Goal: Complete application form

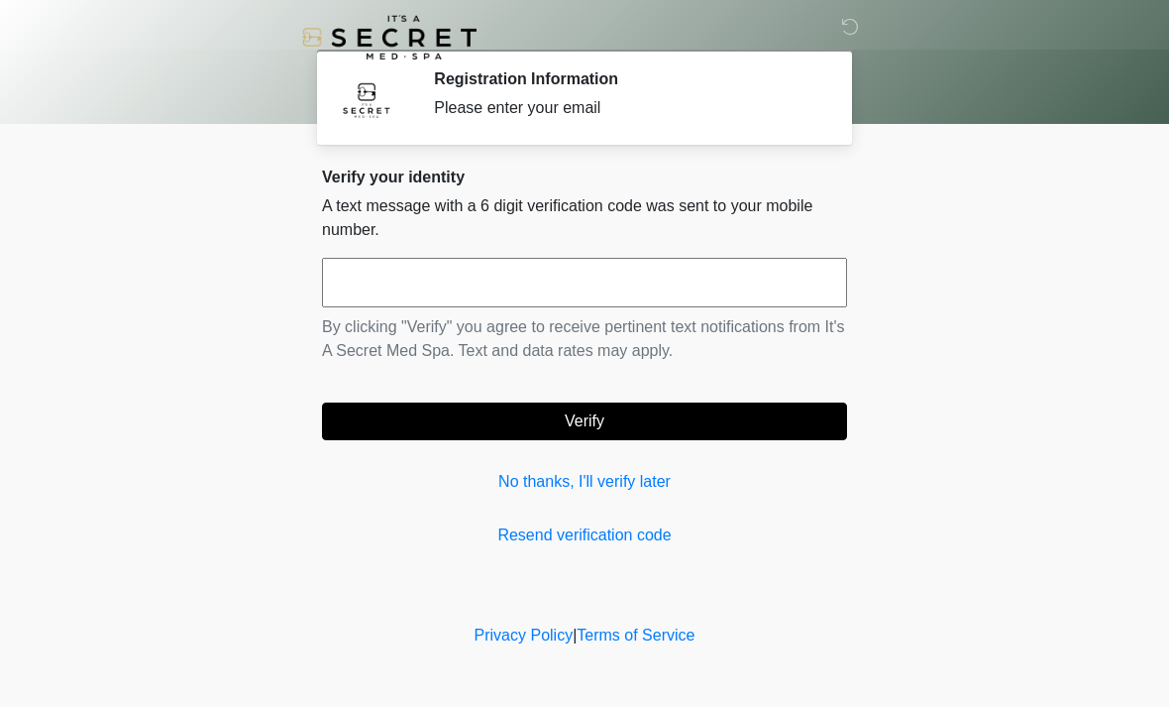
click at [728, 525] on link "Resend verification code" at bounding box center [584, 535] width 525 height 24
click at [710, 286] on input "text" at bounding box center [584, 283] width 525 height 50
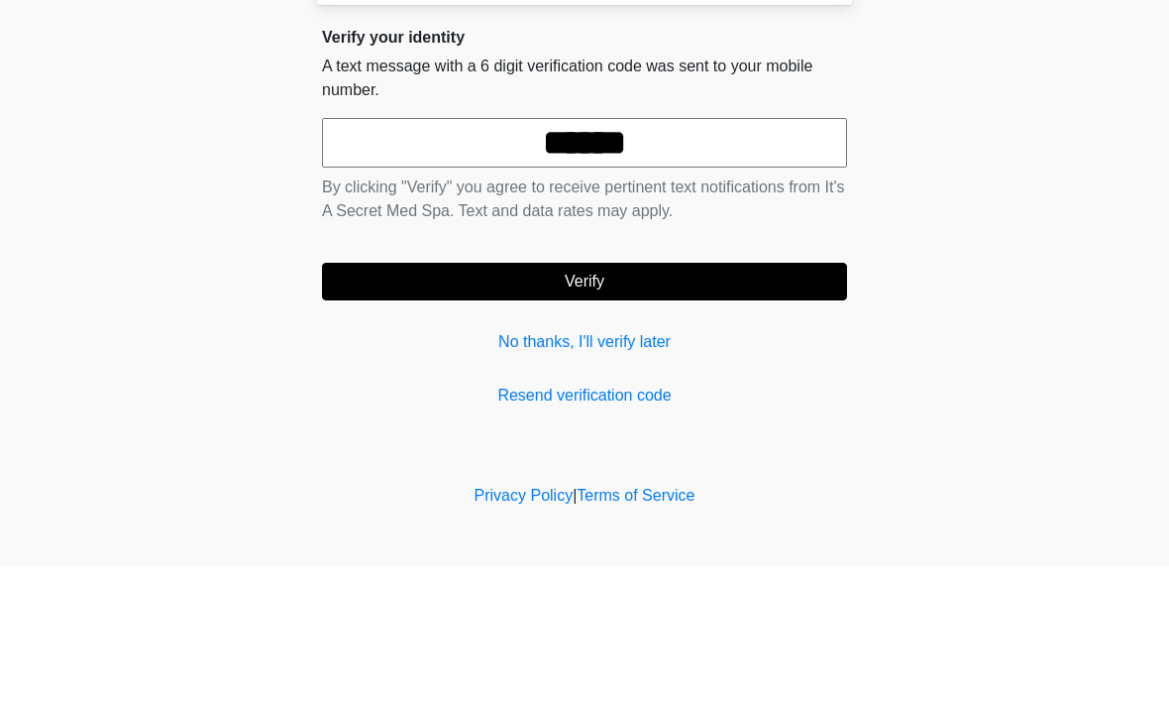
type input "******"
click at [699, 402] on button "Verify" at bounding box center [584, 421] width 525 height 38
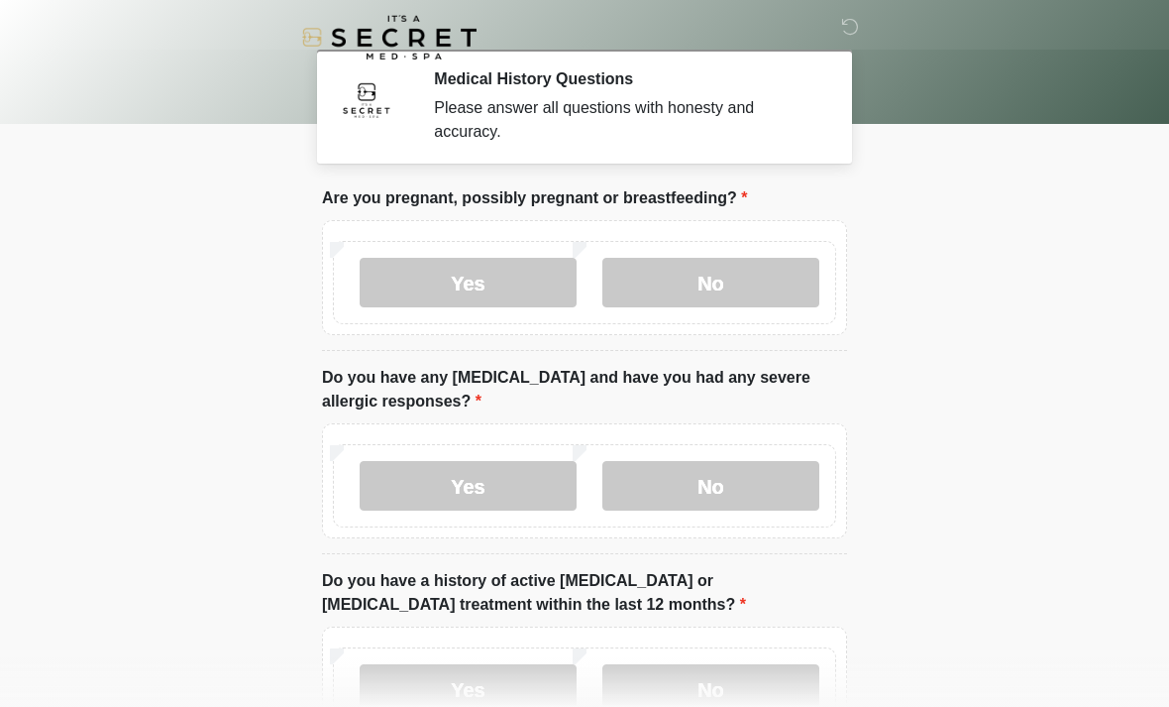
click at [755, 288] on label "No" at bounding box center [711, 283] width 217 height 50
click at [755, 488] on label "No" at bounding box center [711, 486] width 217 height 50
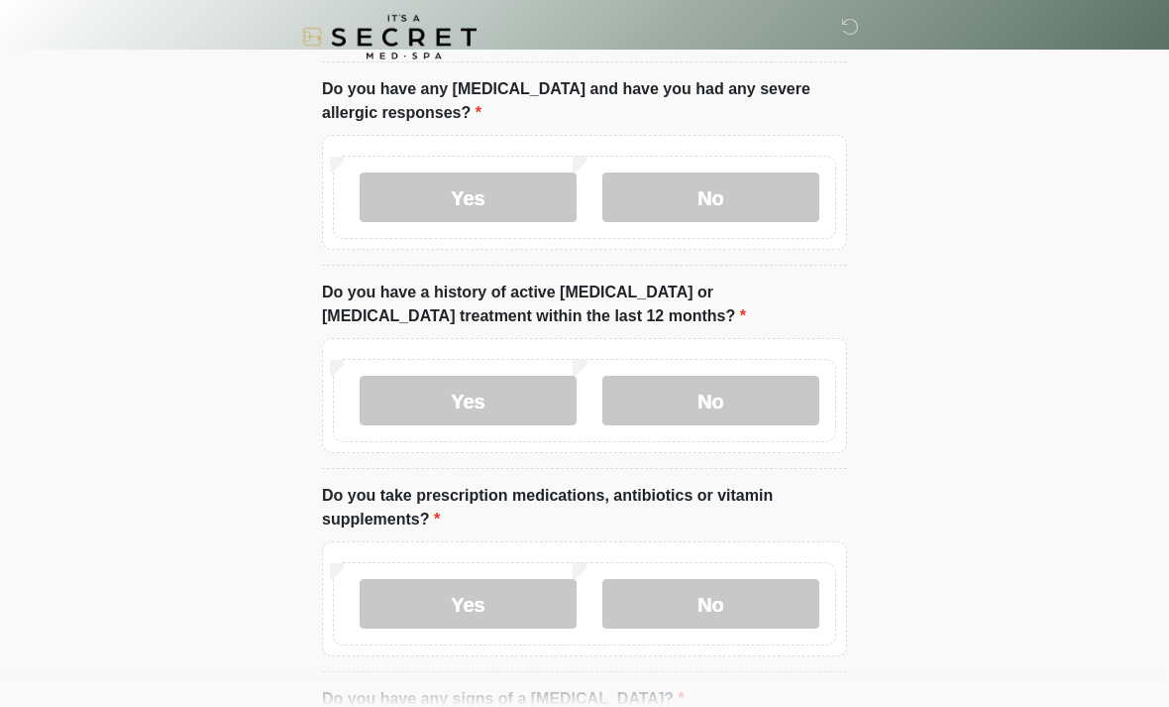
click at [769, 418] on label "No" at bounding box center [711, 402] width 217 height 50
click at [525, 604] on label "Yes" at bounding box center [468, 604] width 217 height 50
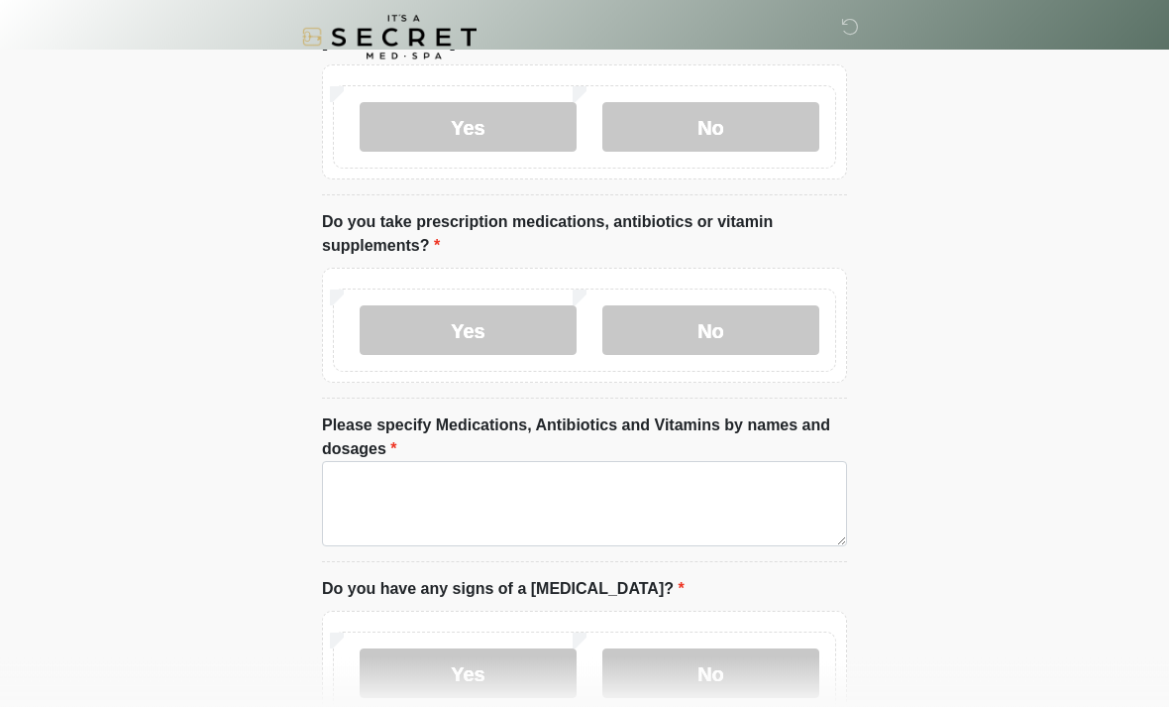
scroll to position [588, 0]
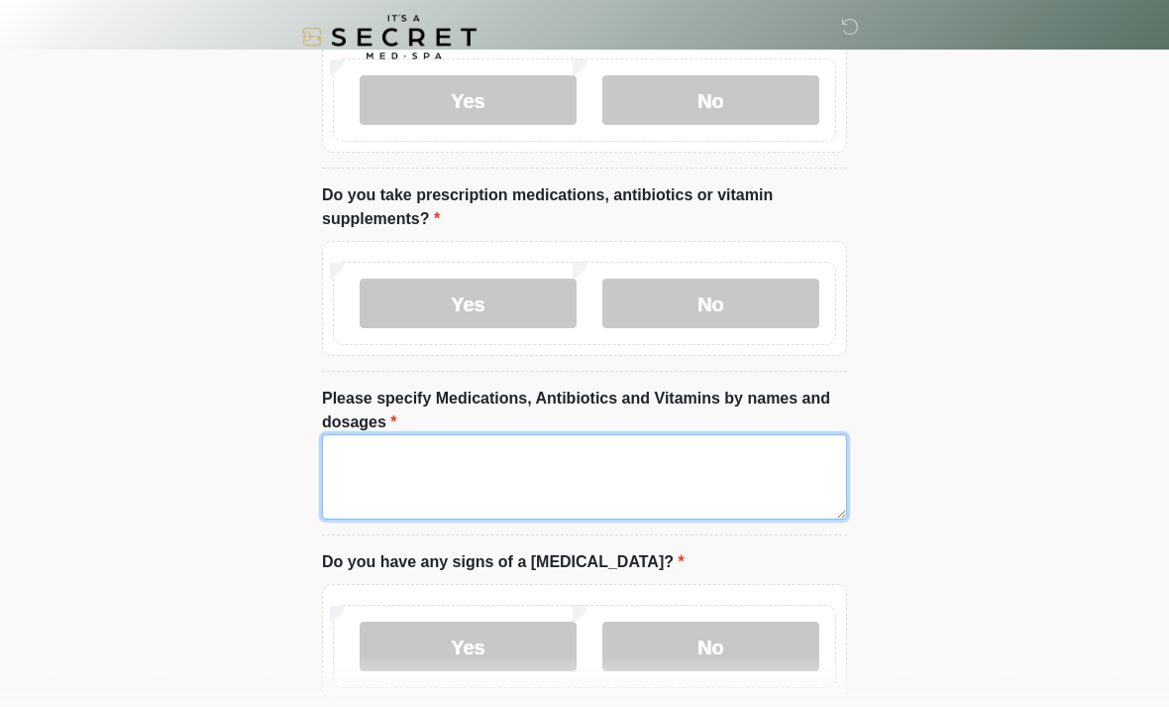
click at [752, 479] on textarea "Please specify Medications, Antibiotics and Vitamins by names and dosages" at bounding box center [584, 477] width 525 height 85
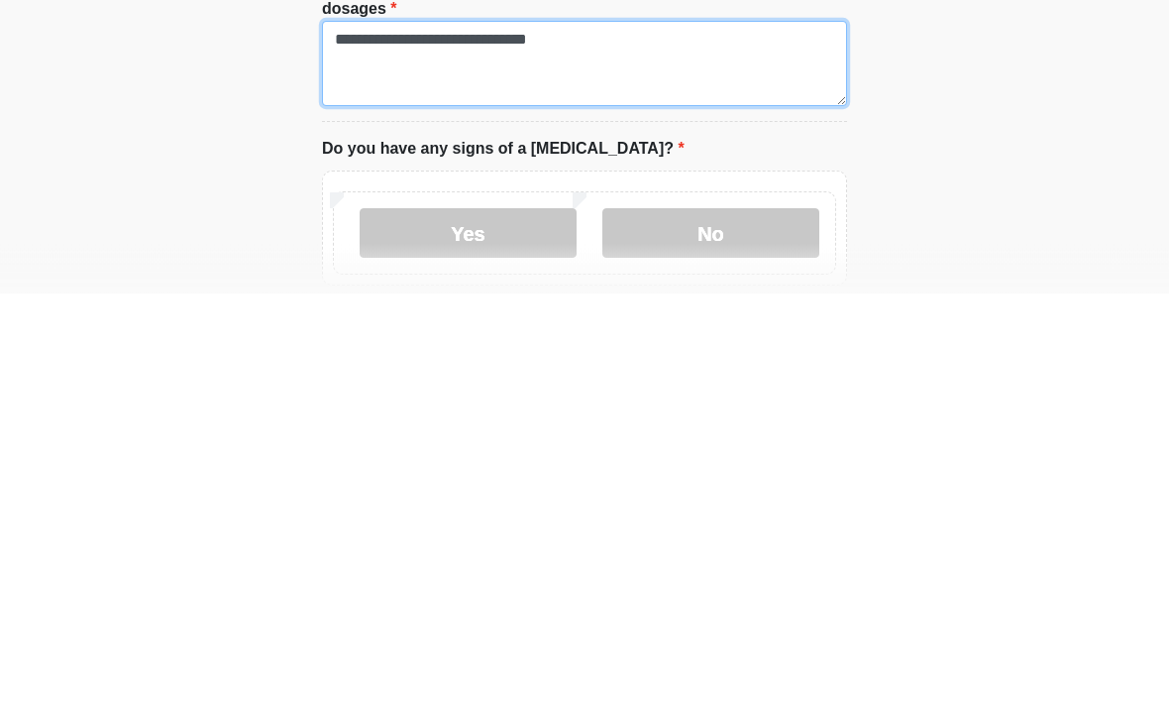
scroll to position [613, 0]
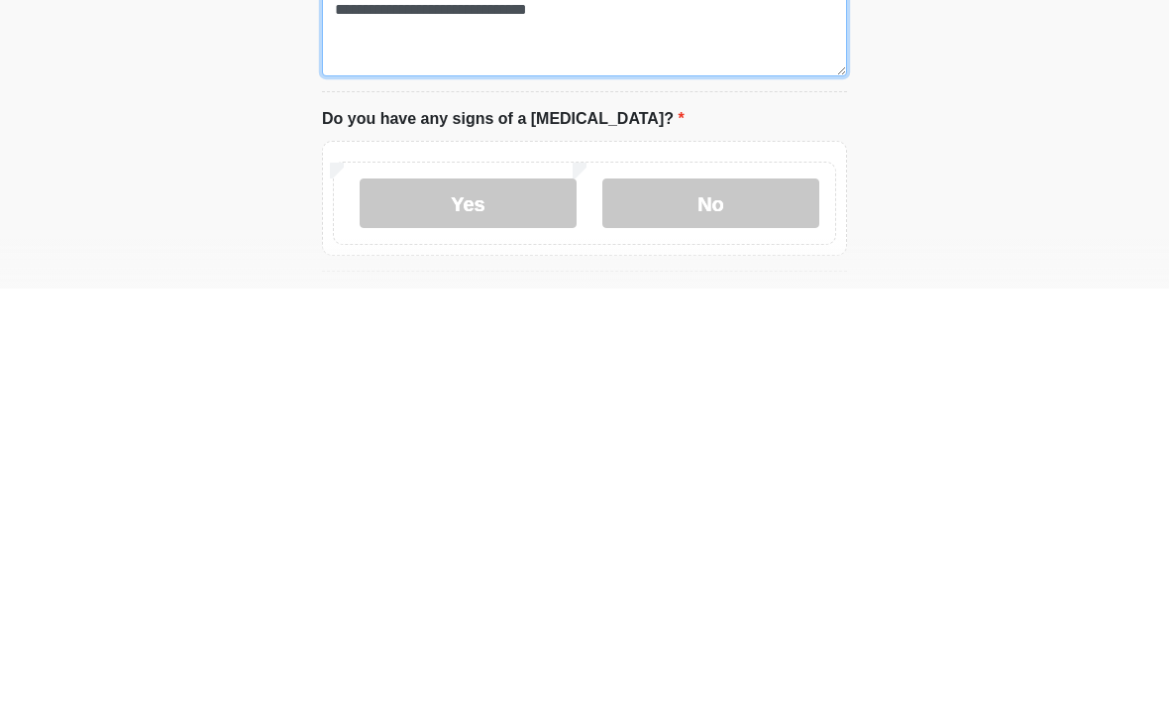
type textarea "**********"
click at [757, 597] on label "No" at bounding box center [711, 622] width 217 height 50
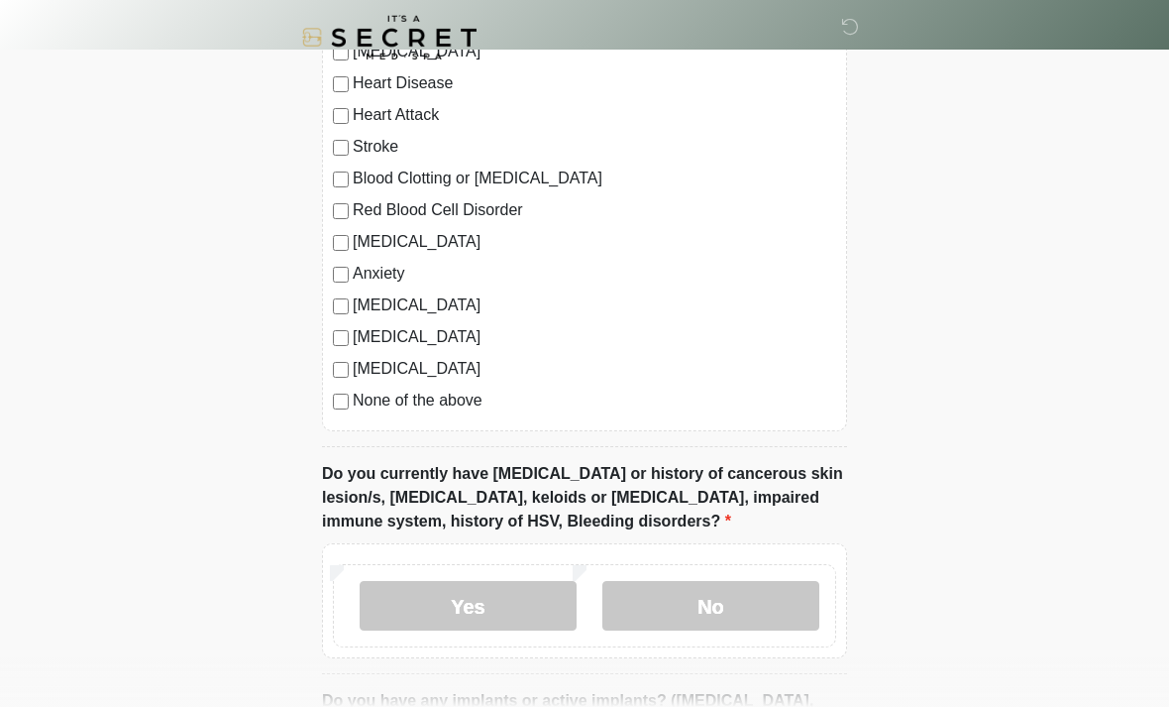
scroll to position [1359, 0]
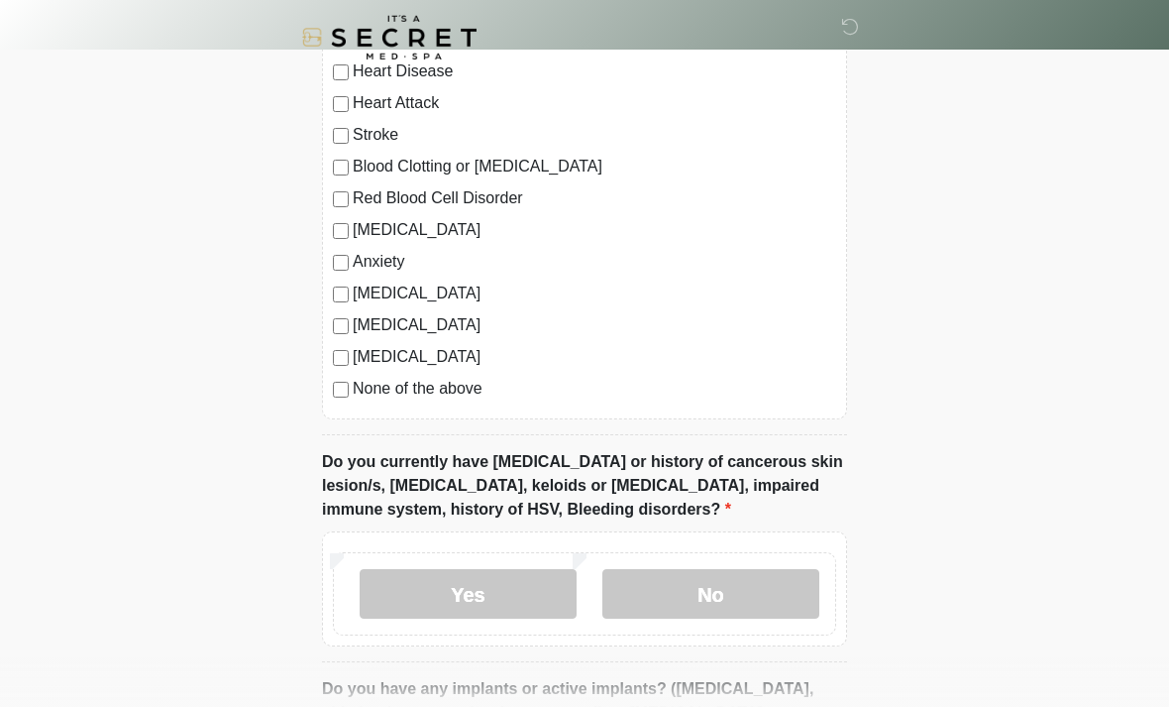
click at [755, 597] on label "No" at bounding box center [711, 594] width 217 height 50
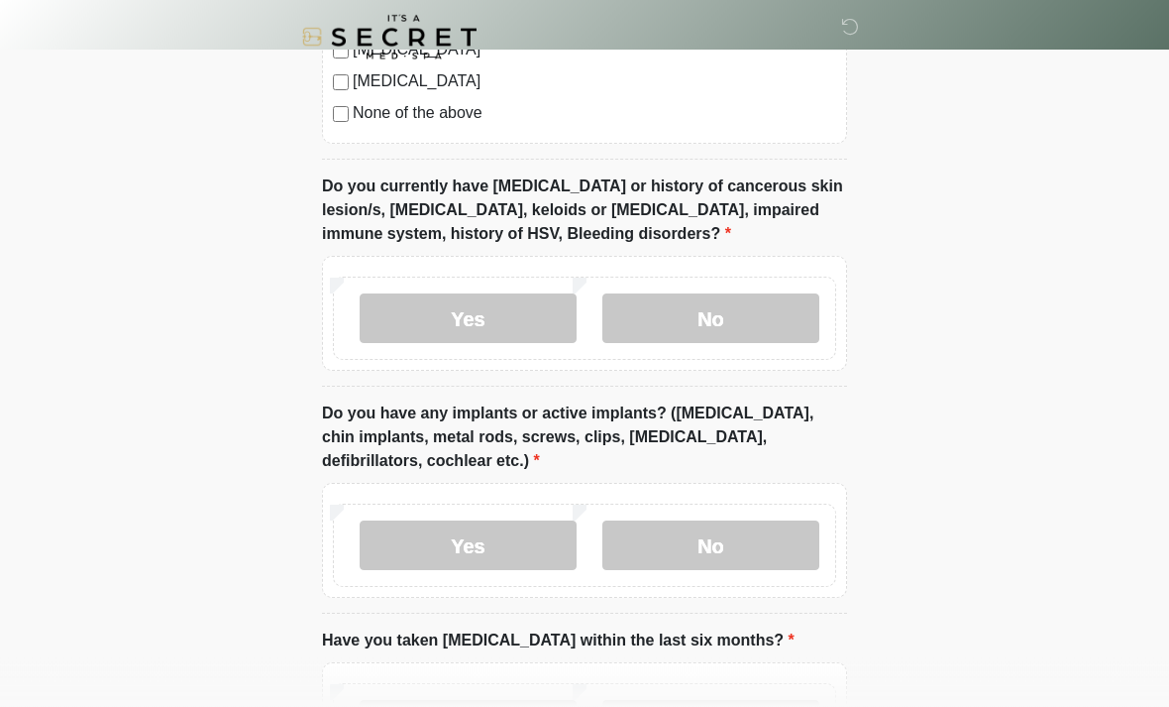
scroll to position [1652, 0]
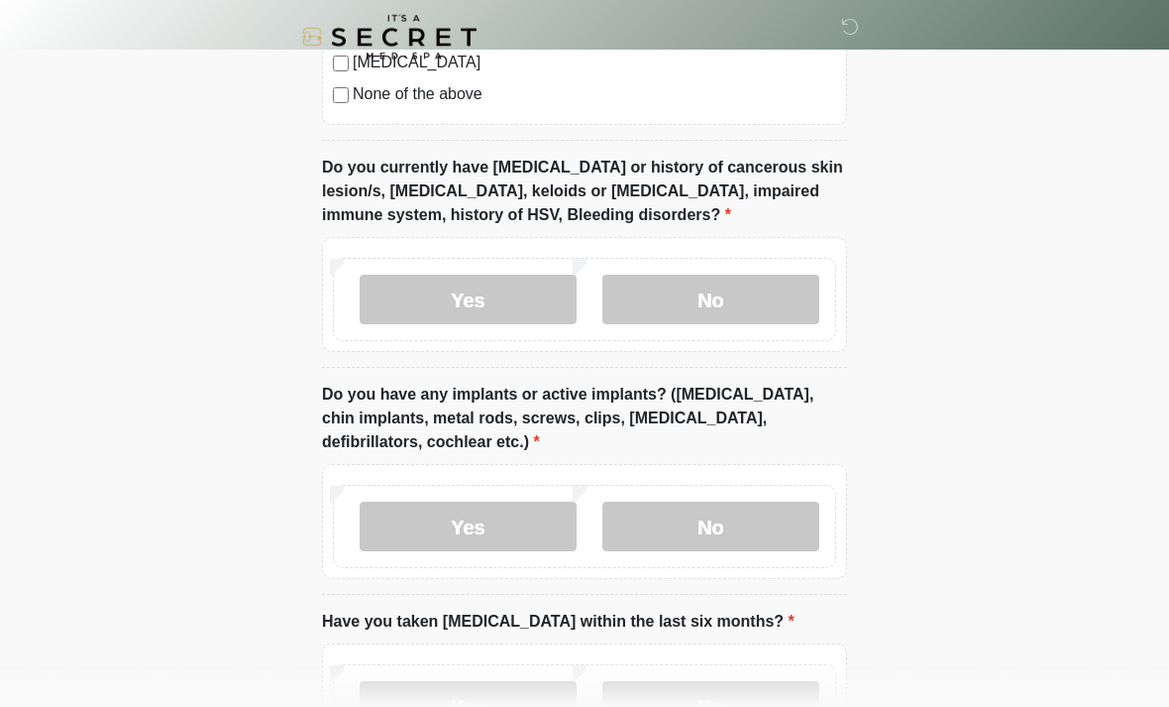
click at [776, 534] on label "No" at bounding box center [711, 527] width 217 height 50
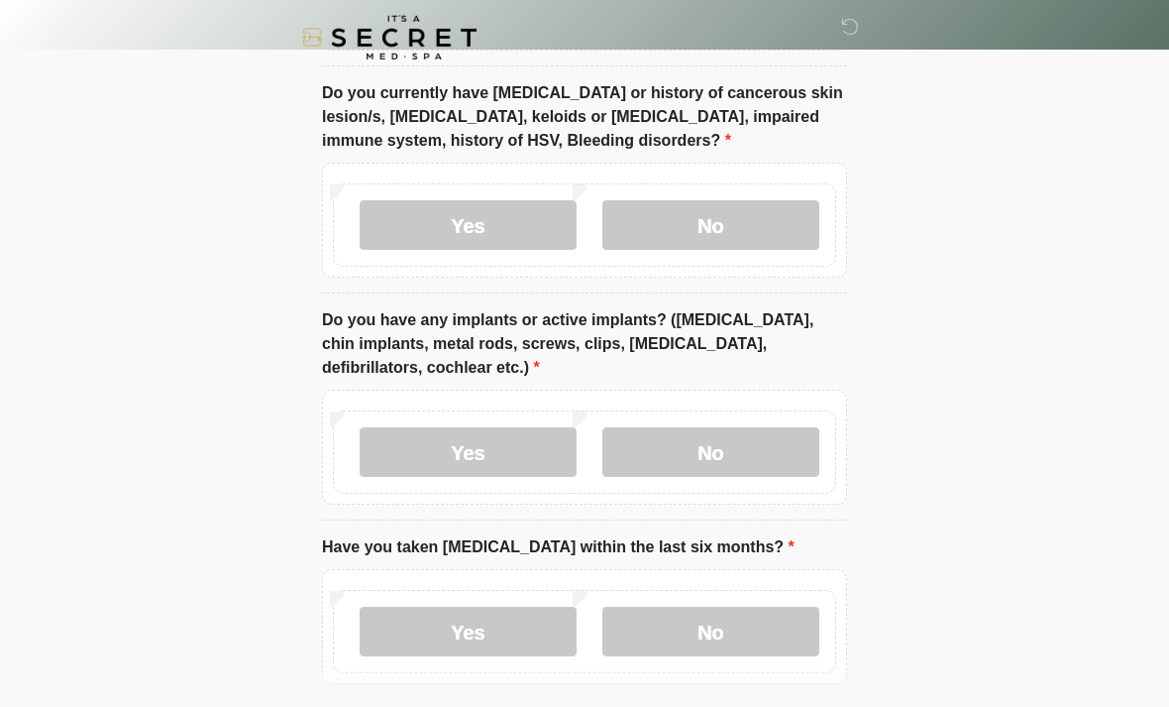
scroll to position [1813, 0]
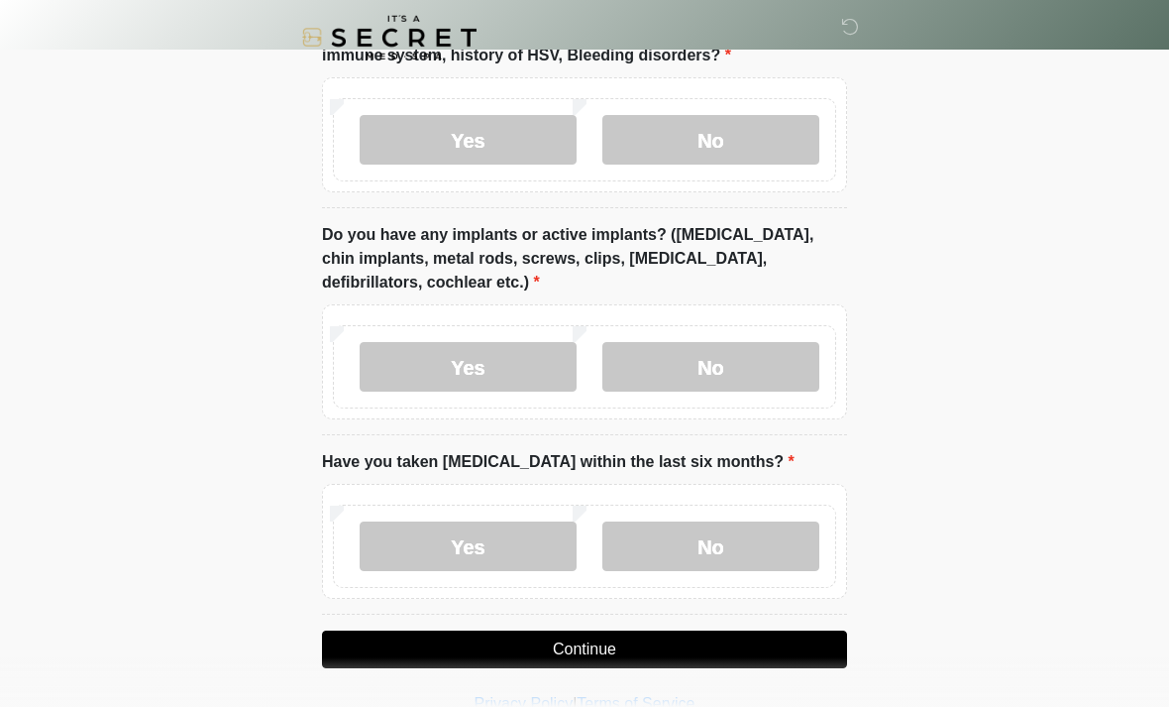
click at [759, 559] on label "No" at bounding box center [711, 546] width 217 height 50
click at [732, 649] on button "Continue" at bounding box center [584, 649] width 525 height 38
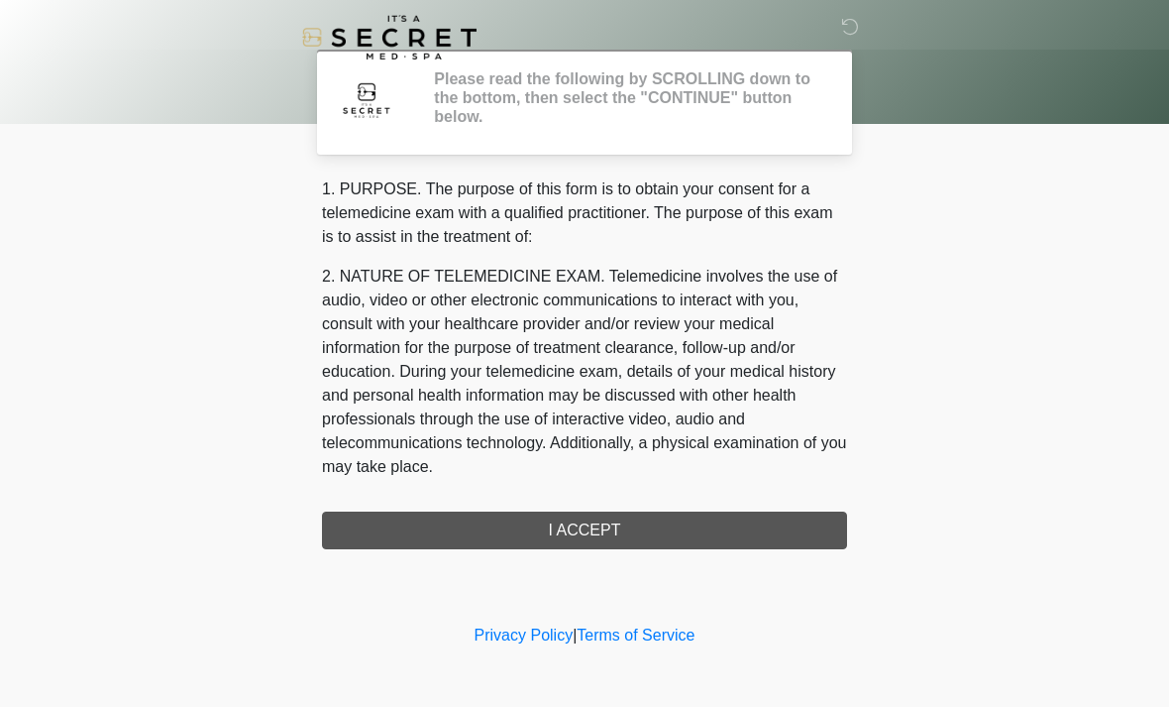
scroll to position [0, 0]
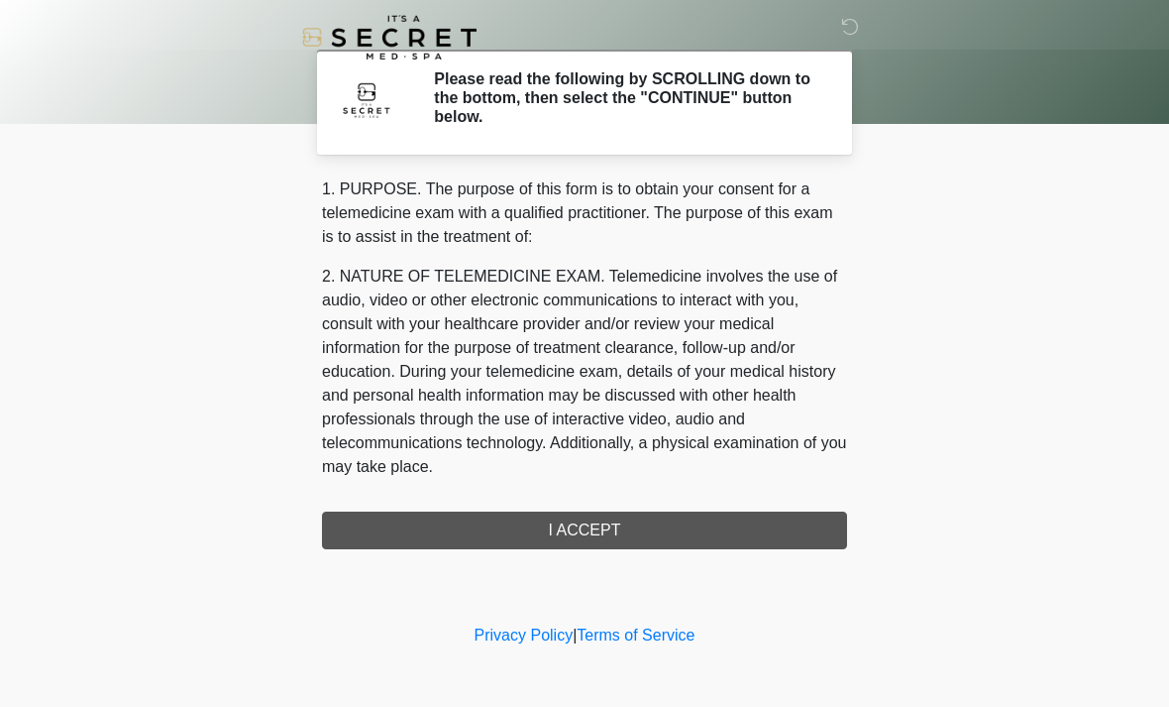
click at [783, 532] on div "1. PURPOSE. The purpose of this form is to obtain your consent for a telemedici…" at bounding box center [584, 363] width 525 height 372
click at [422, 547] on div "1. PURPOSE. The purpose of this form is to obtain your consent for a telemedici…" at bounding box center [584, 363] width 525 height 372
click at [519, 529] on div "1. PURPOSE. The purpose of this form is to obtain your consent for a telemedici…" at bounding box center [584, 363] width 525 height 372
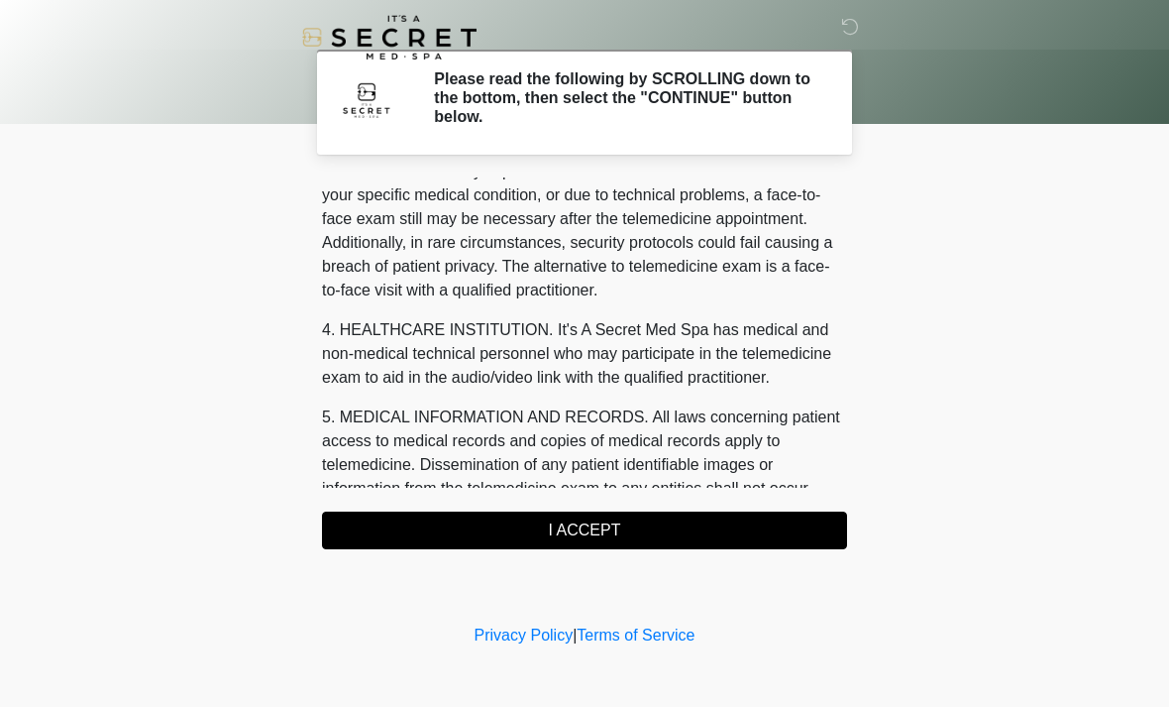
scroll to position [408, 0]
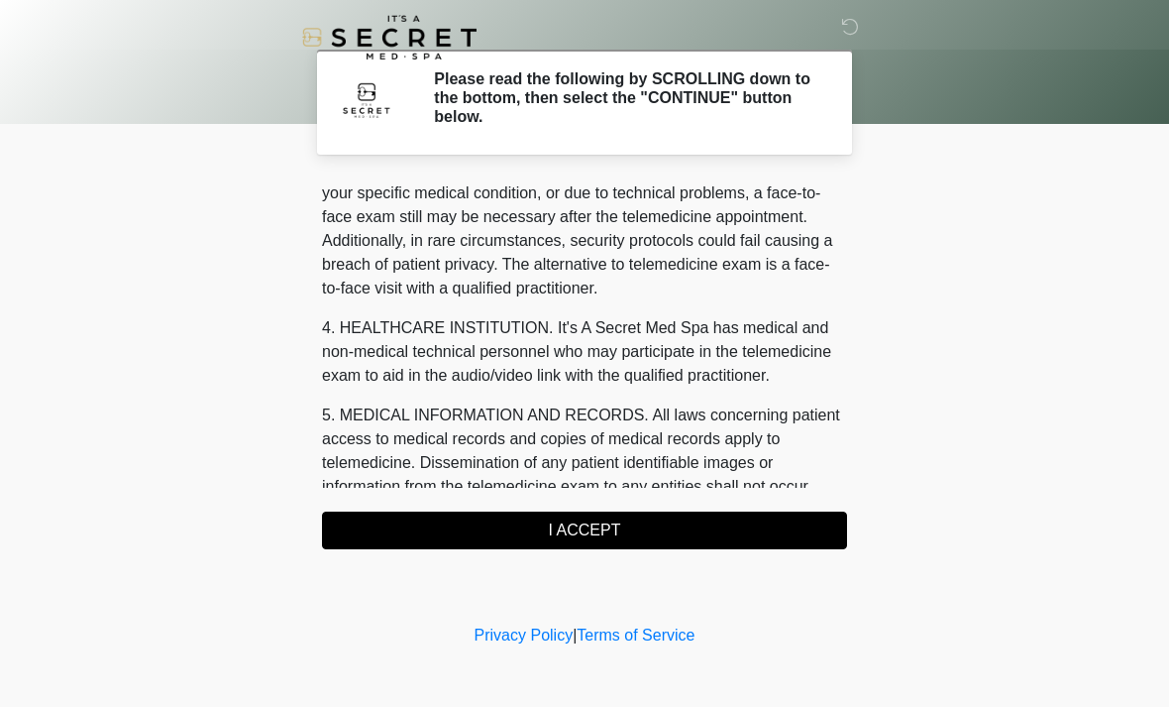
click at [649, 536] on button "I ACCEPT" at bounding box center [584, 530] width 525 height 38
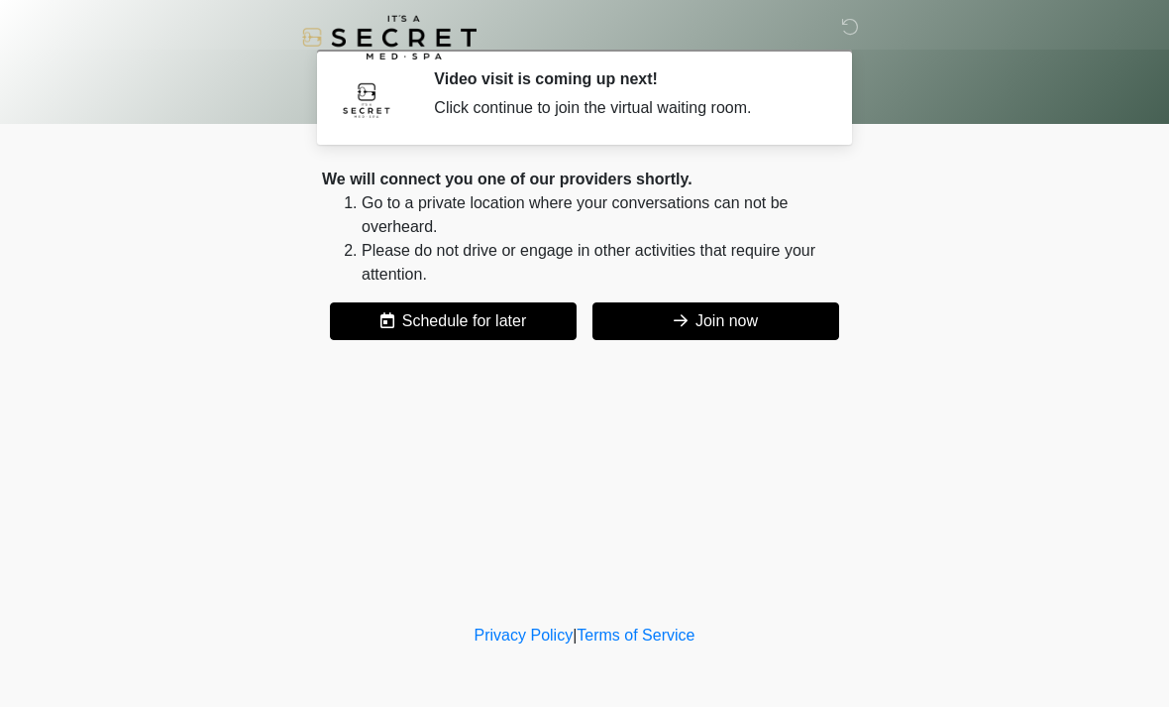
click at [753, 308] on button "Join now" at bounding box center [716, 321] width 247 height 38
